Goal: Information Seeking & Learning: Learn about a topic

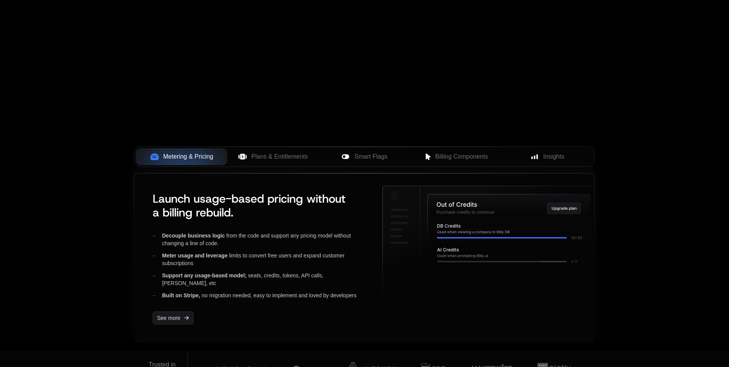
scroll to position [190, 0]
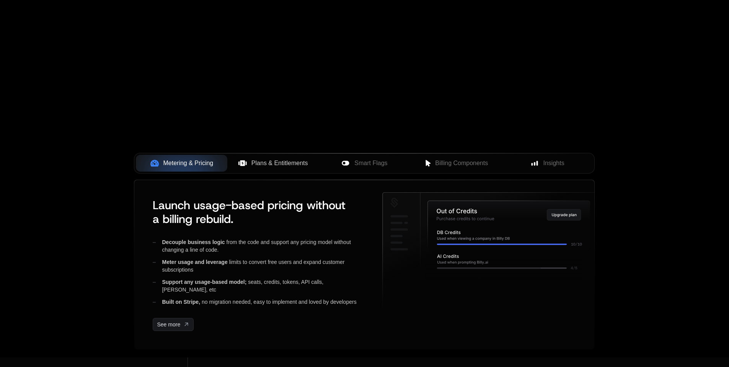
click at [274, 165] on span "Plans & Entitlements" at bounding box center [279, 162] width 57 height 9
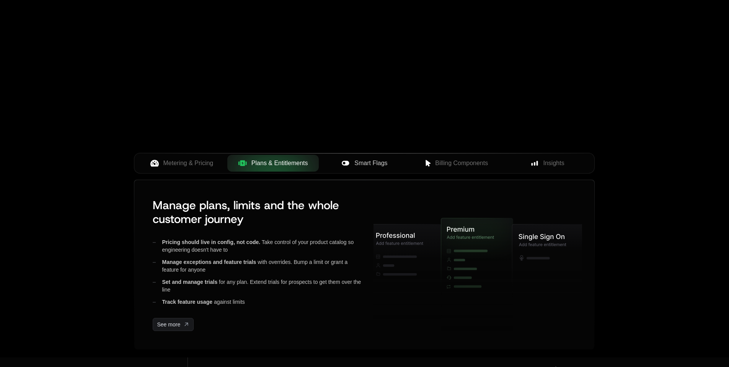
click at [366, 162] on span "Smart Flags" at bounding box center [370, 162] width 33 height 9
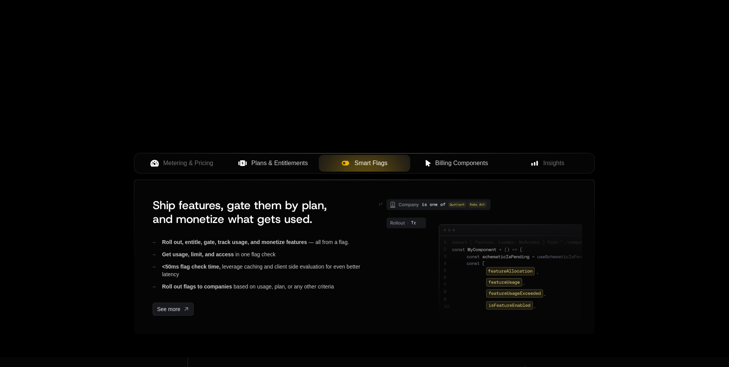
click at [465, 162] on span "Billing Components" at bounding box center [461, 162] width 53 height 9
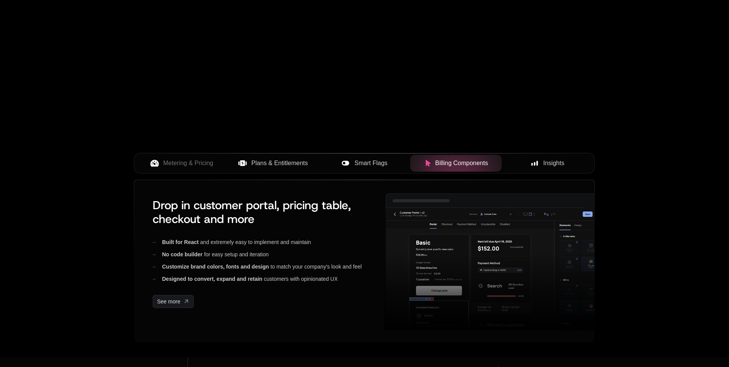
click at [561, 170] on button "Insights" at bounding box center [547, 163] width 91 height 17
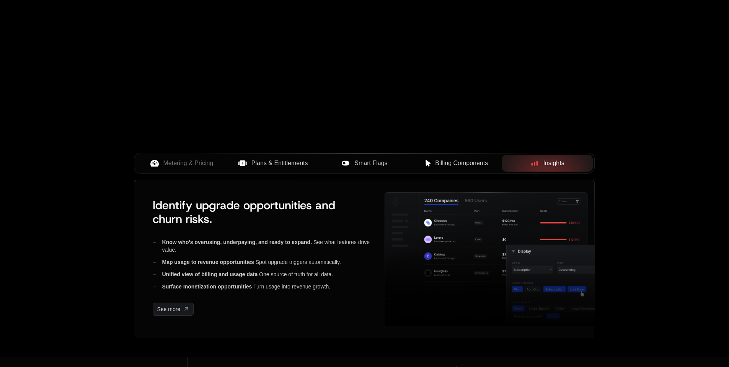
click at [455, 163] on span "Billing Components" at bounding box center [461, 162] width 53 height 9
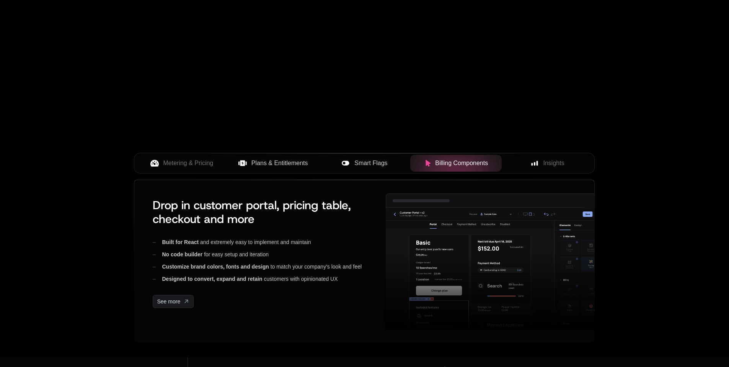
click at [379, 164] on span "Smart Flags" at bounding box center [370, 162] width 33 height 9
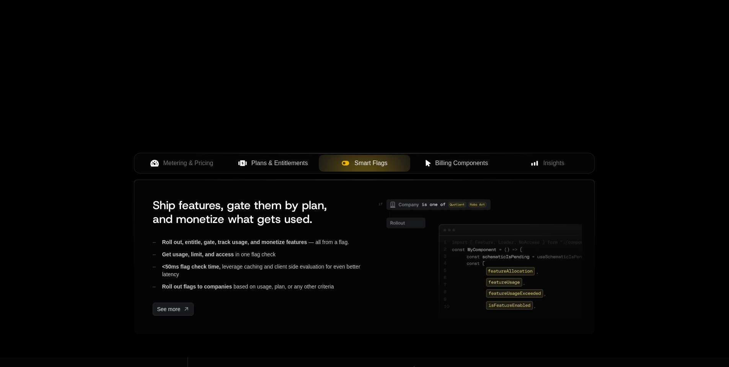
click at [279, 158] on span "Plans & Entitlements" at bounding box center [279, 162] width 57 height 9
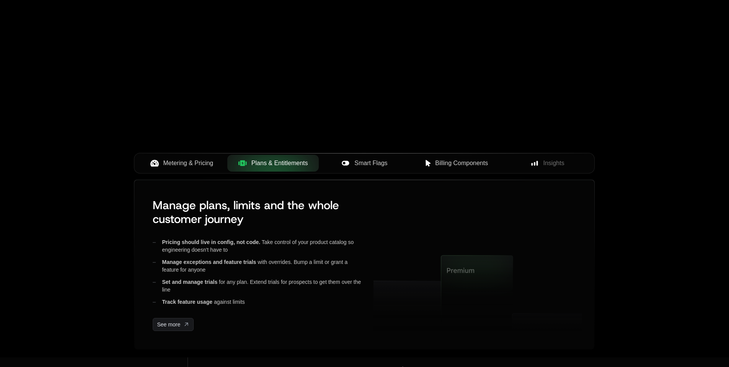
click at [194, 163] on span "Metering & Pricing" at bounding box center [188, 162] width 50 height 9
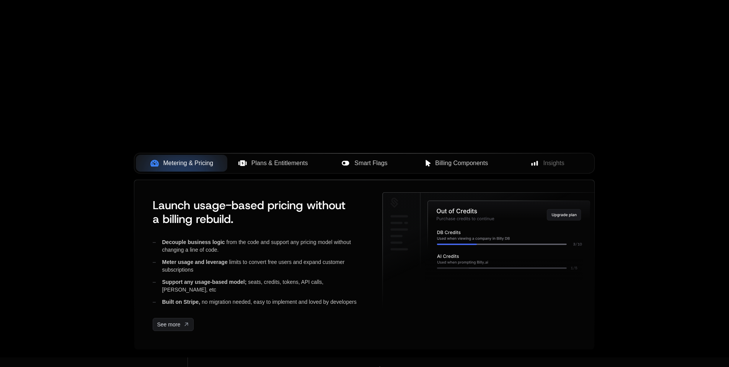
click at [455, 168] on button "Billing Components" at bounding box center [455, 163] width 91 height 17
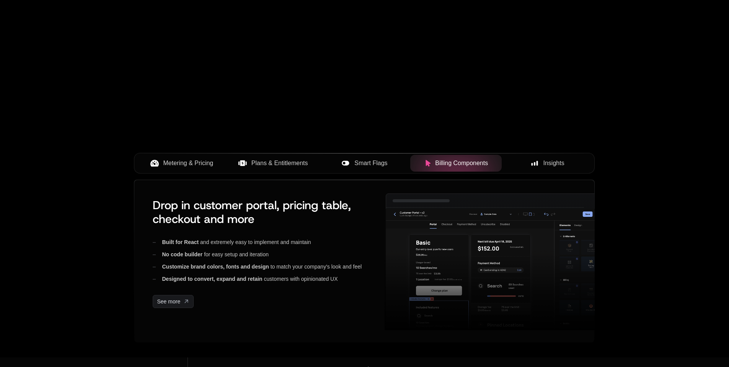
click at [546, 165] on span "Insights" at bounding box center [553, 162] width 21 height 9
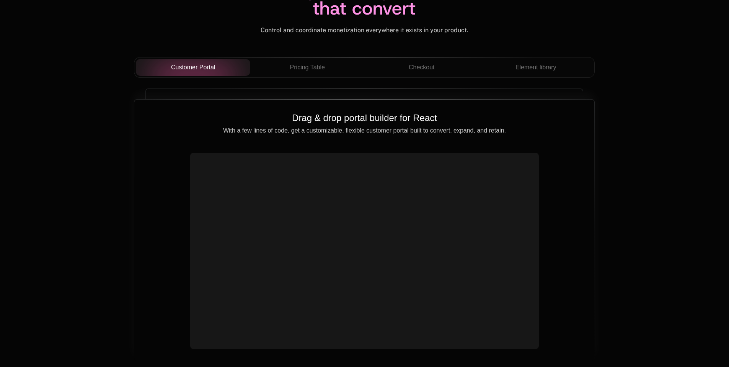
scroll to position [2693, 0]
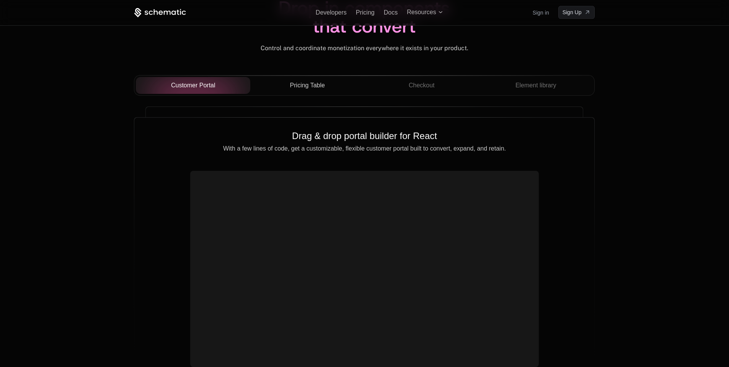
click at [303, 84] on span "Pricing Table" at bounding box center [307, 85] width 35 height 9
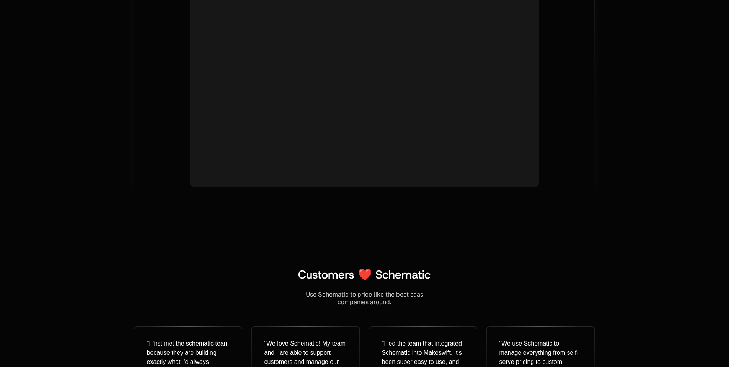
scroll to position [2699, 0]
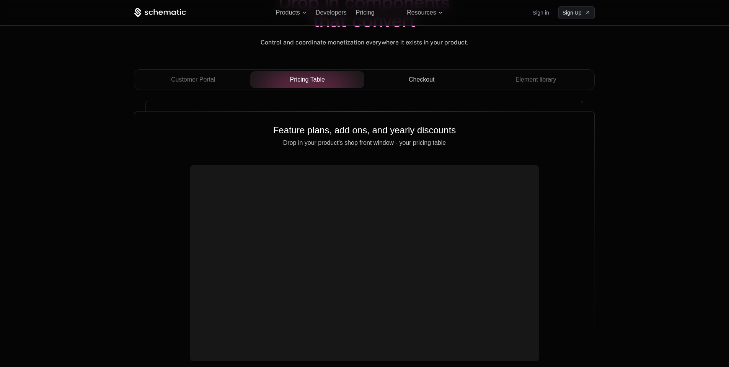
click at [424, 79] on span "Checkout" at bounding box center [422, 79] width 26 height 9
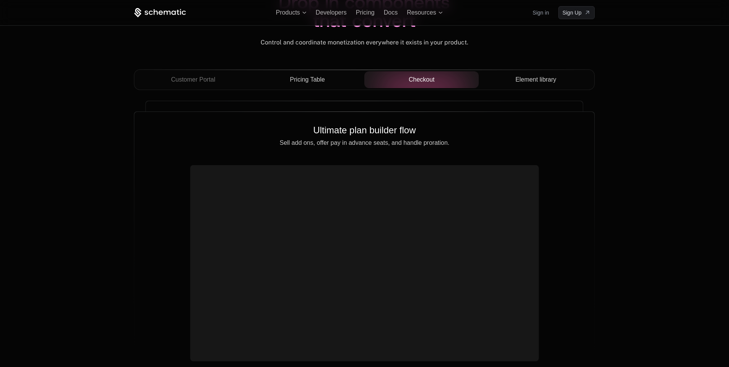
click at [537, 73] on button "Element library" at bounding box center [536, 79] width 114 height 17
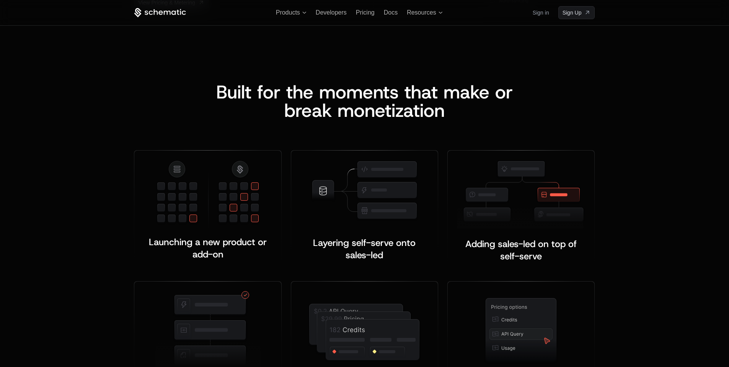
scroll to position [1214, 0]
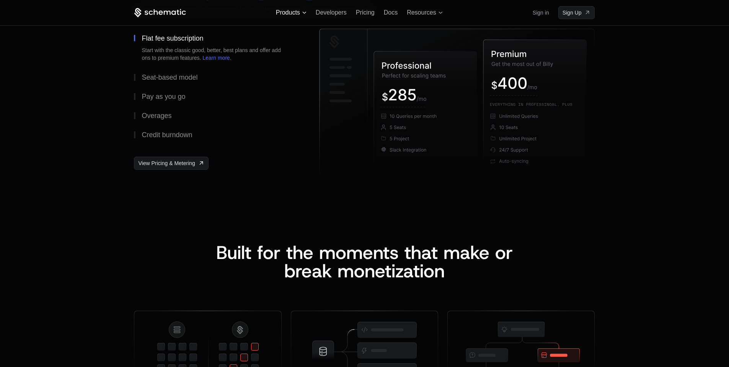
click at [305, 14] on span "Products" at bounding box center [291, 12] width 31 height 7
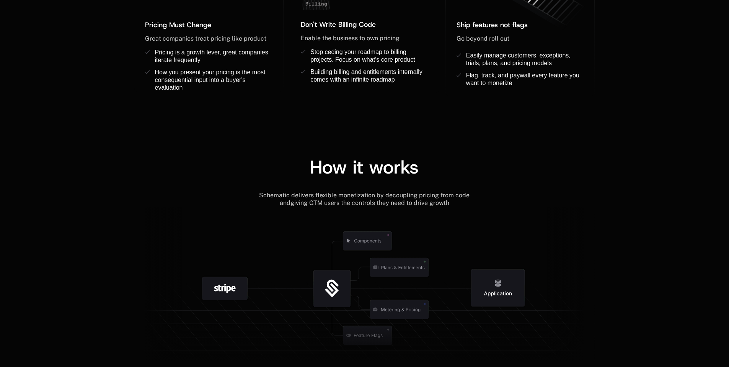
scroll to position [1121, 0]
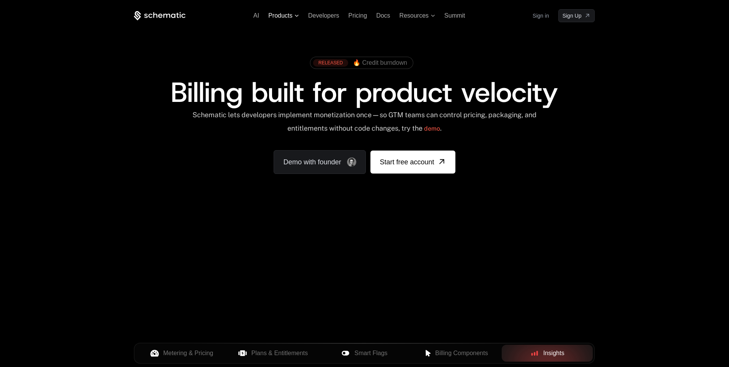
click at [296, 16] on icon at bounding box center [297, 16] width 4 height 2
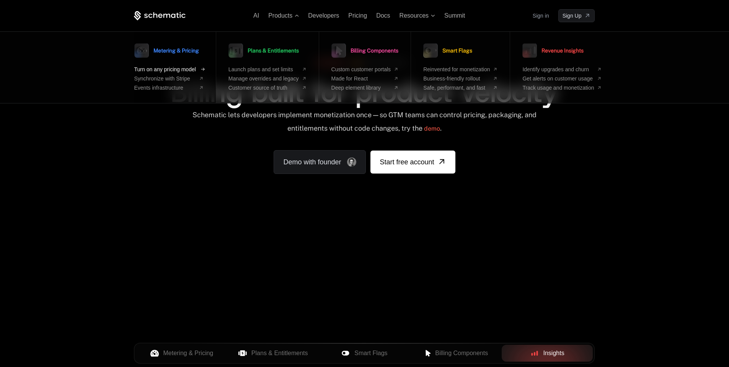
click at [152, 67] on span "Turn on any pricing model" at bounding box center [165, 69] width 62 height 6
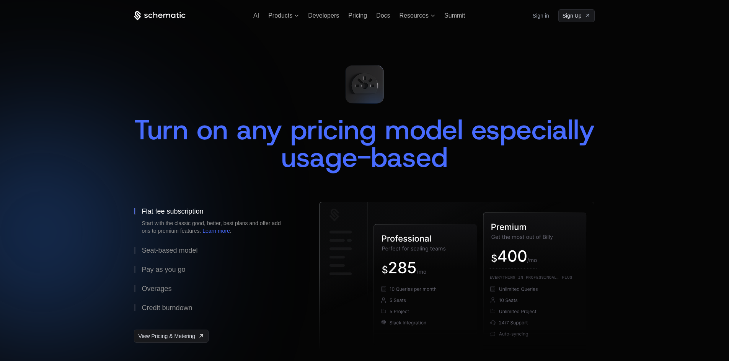
click at [130, 246] on div at bounding box center [364, 180] width 729 height 361
click at [152, 249] on div "Seat-based model" at bounding box center [170, 250] width 56 height 7
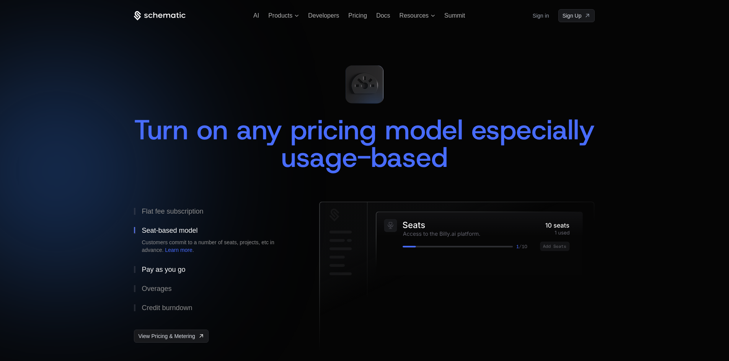
click at [155, 266] on div "Pay as you go" at bounding box center [164, 269] width 44 height 7
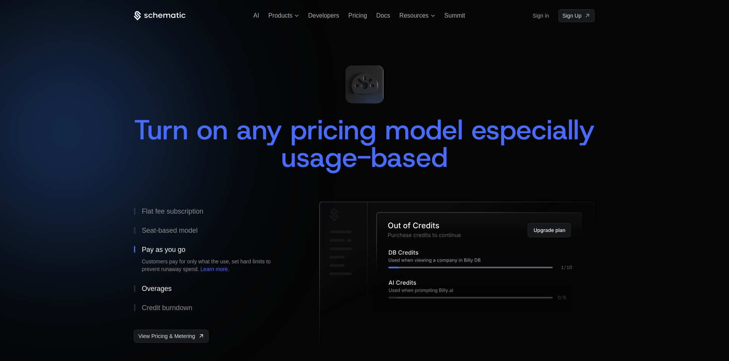
click at [156, 291] on div "Overages" at bounding box center [157, 288] width 30 height 7
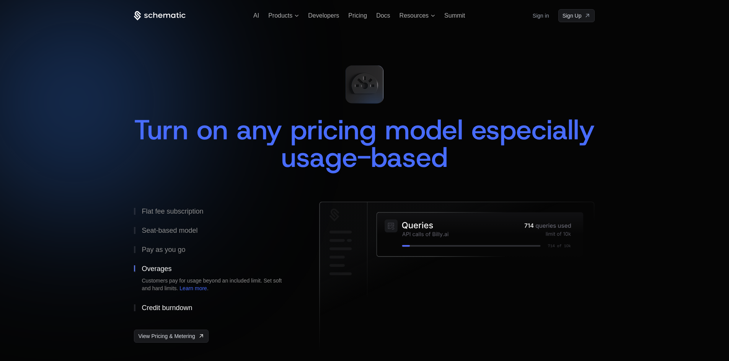
click at [165, 306] on div "Credit burndown" at bounding box center [167, 307] width 51 height 7
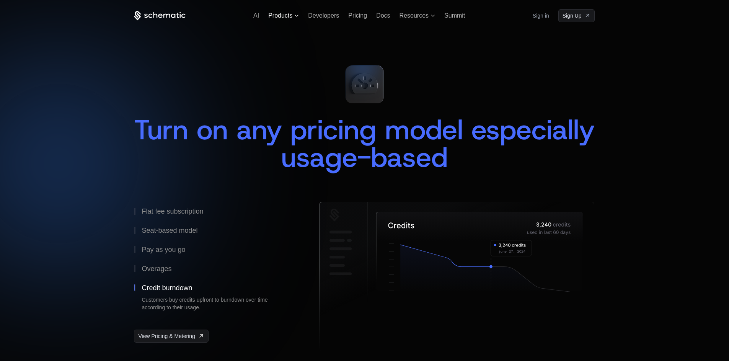
click at [298, 18] on span "Products" at bounding box center [283, 15] width 31 height 7
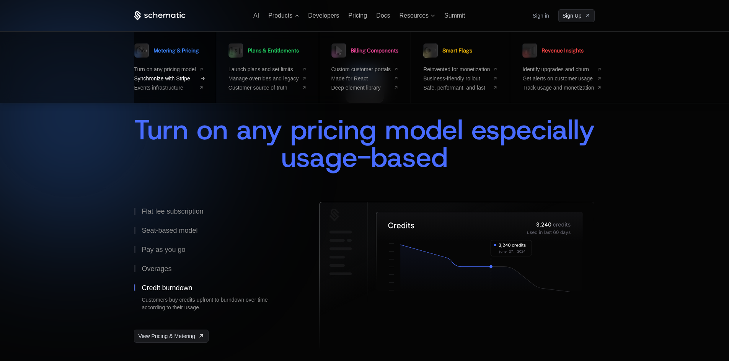
click at [165, 77] on span "Synchronize with Stripe" at bounding box center [165, 78] width 62 height 6
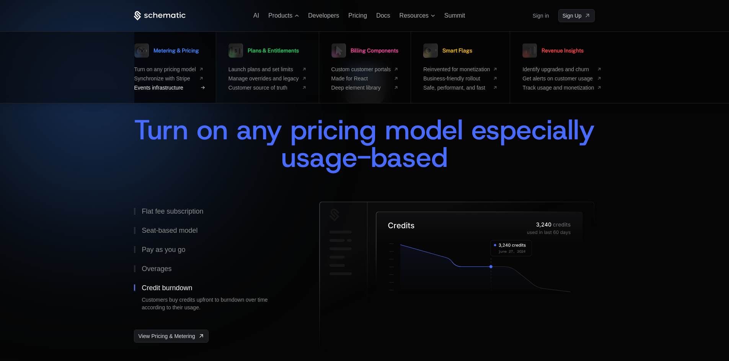
click at [166, 90] on span "Events infrastructure" at bounding box center [165, 88] width 62 height 6
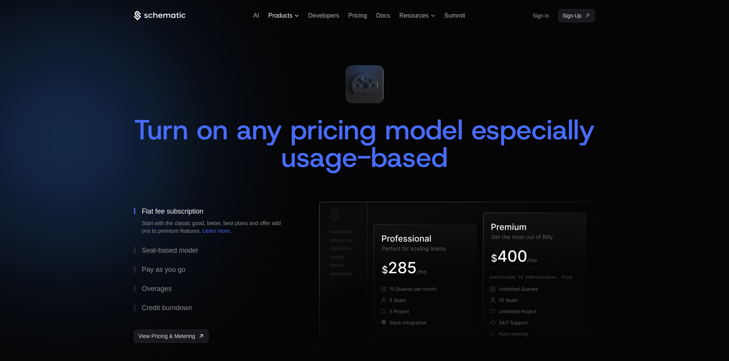
click at [296, 15] on icon at bounding box center [297, 16] width 4 height 2
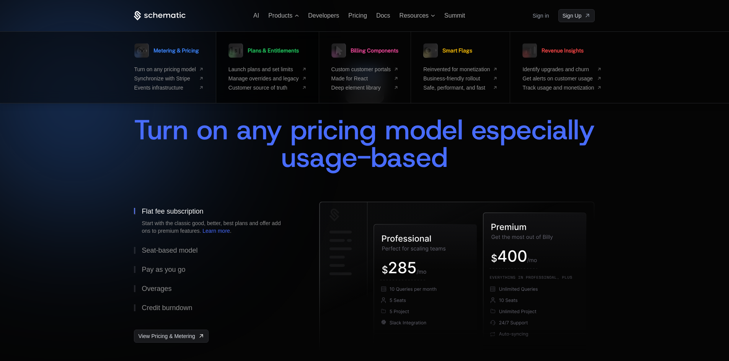
click at [282, 49] on span "Plans & Entitlements" at bounding box center [273, 50] width 51 height 5
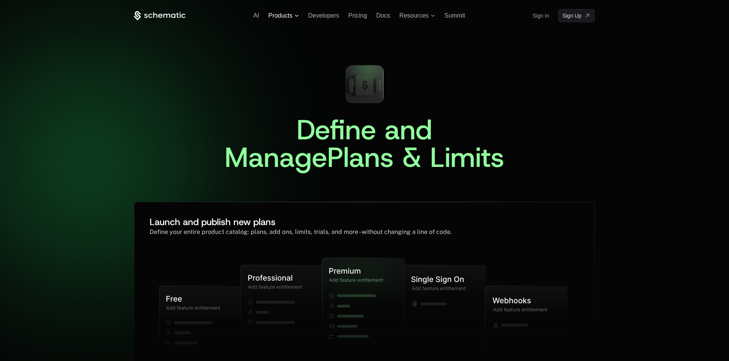
click at [297, 14] on span "Products" at bounding box center [283, 15] width 31 height 7
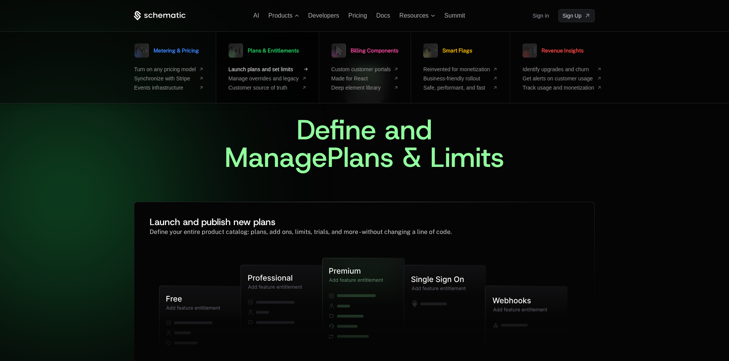
click at [277, 68] on span "Launch plans and set limits" at bounding box center [263, 69] width 70 height 6
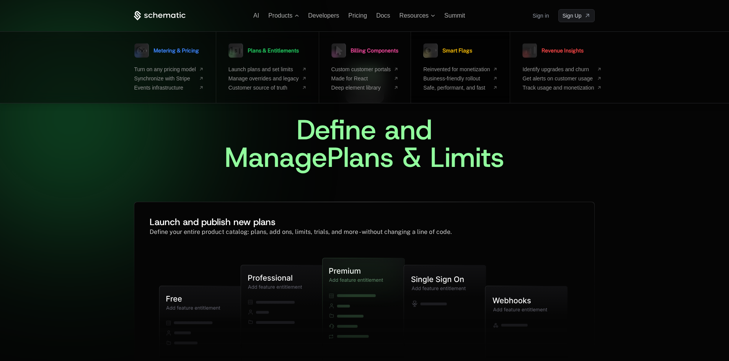
click at [470, 49] on span "Smart Flags" at bounding box center [457, 50] width 30 height 5
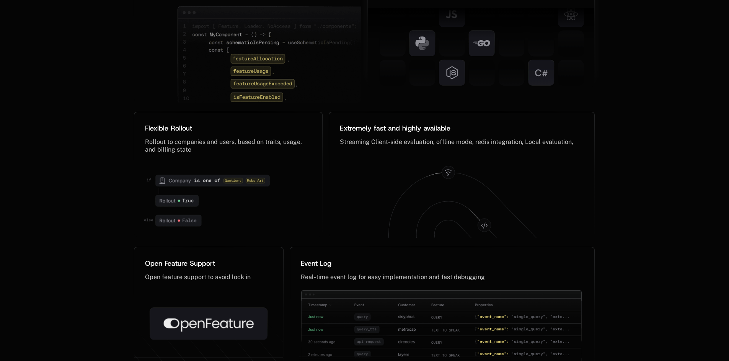
scroll to position [42, 0]
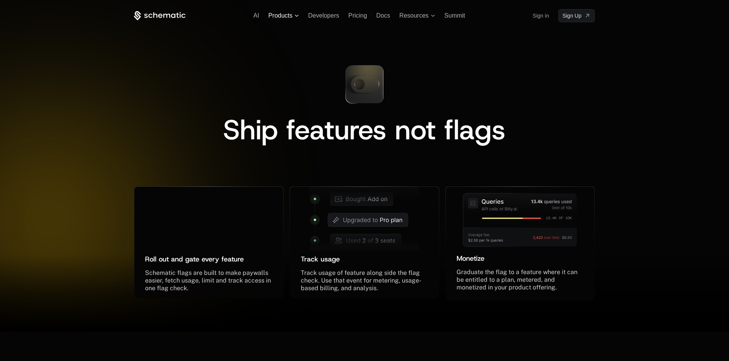
click at [278, 13] on span "Products" at bounding box center [280, 15] width 24 height 7
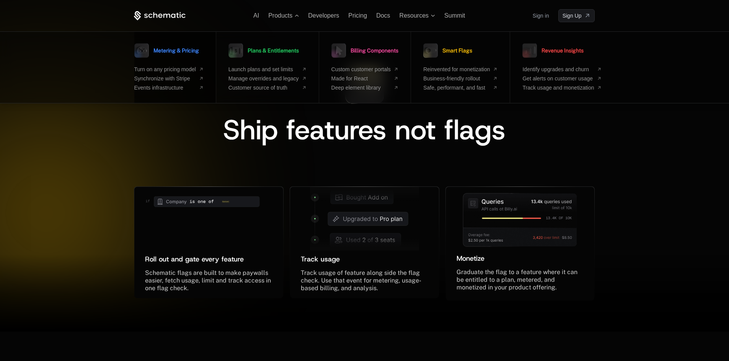
click at [189, 52] on span "Metering & Pricing" at bounding box center [176, 50] width 46 height 5
